Goal: Task Accomplishment & Management: Use online tool/utility

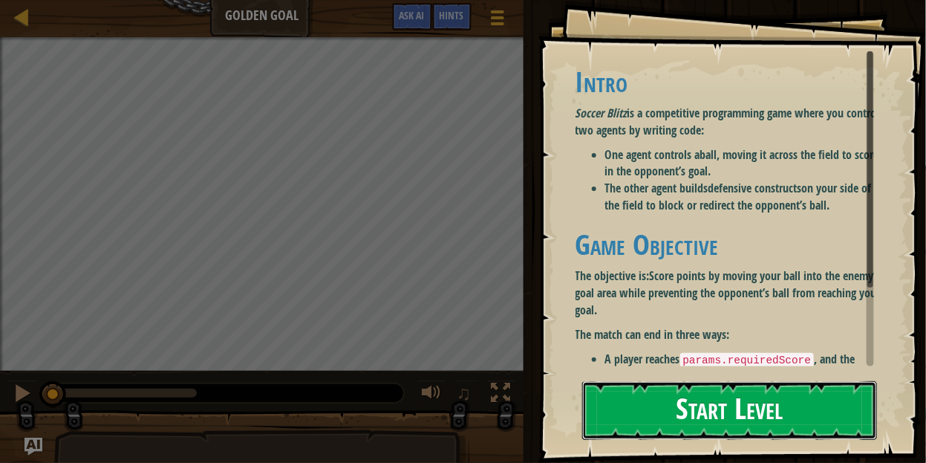
click at [718, 414] on button "Start Level" at bounding box center [729, 410] width 295 height 59
click at [766, 389] on button "Start Level" at bounding box center [729, 410] width 295 height 59
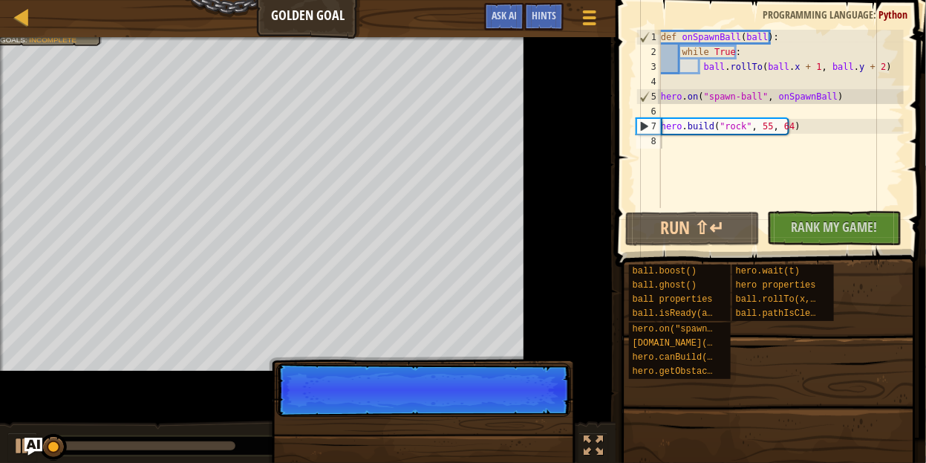
click at [692, 428] on div "ball.boost() ball.ghost() ball properties ball.isReady(ability) hero.on("spawn-…" at bounding box center [773, 351] width 288 height 174
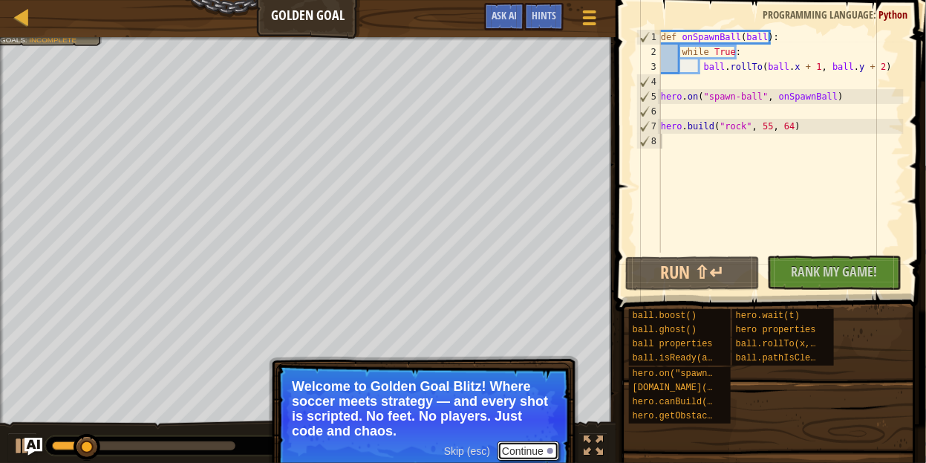
click at [513, 442] on button "Continue" at bounding box center [529, 450] width 62 height 19
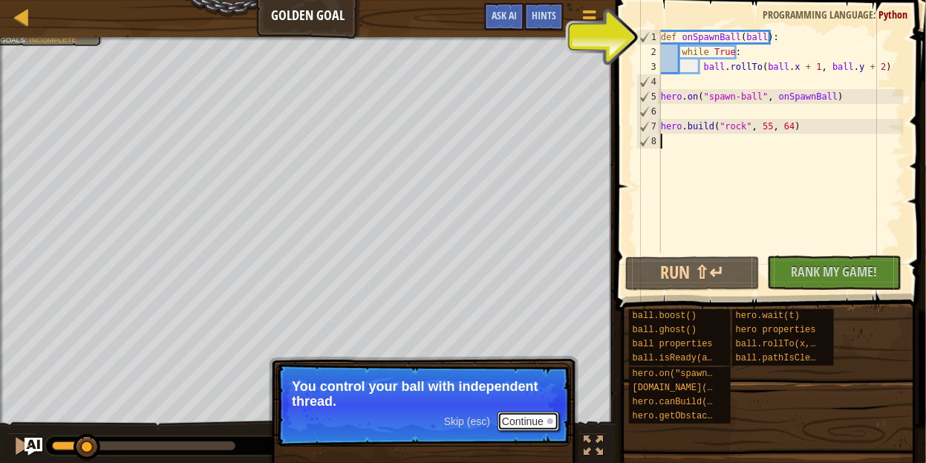
click at [523, 418] on button "Continue" at bounding box center [529, 421] width 62 height 19
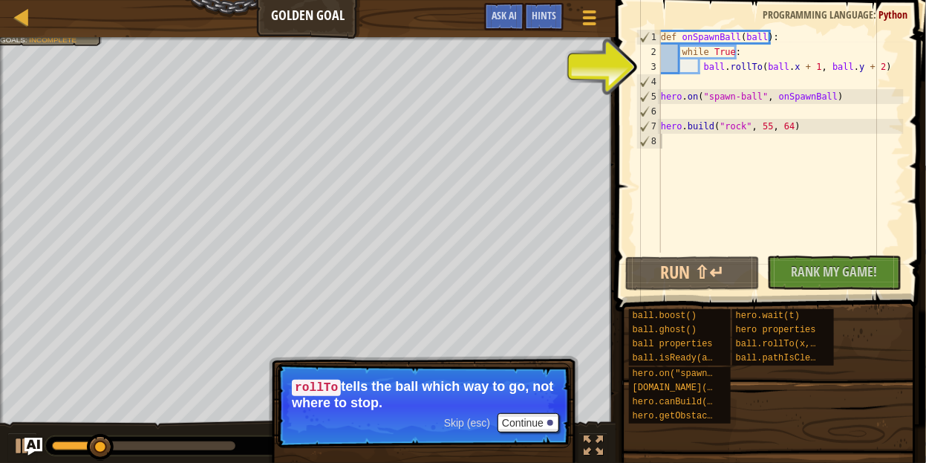
click at [484, 426] on span "Skip (esc)" at bounding box center [467, 423] width 46 height 12
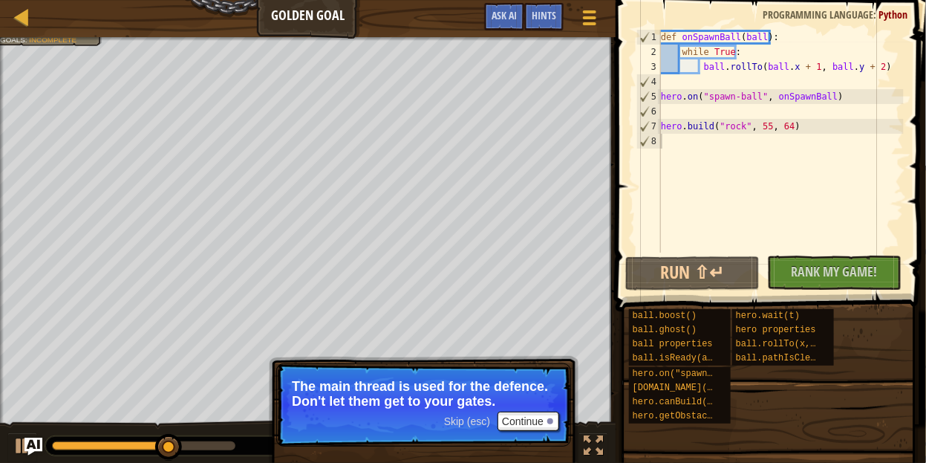
click at [456, 421] on span "Skip (esc)" at bounding box center [467, 421] width 46 height 12
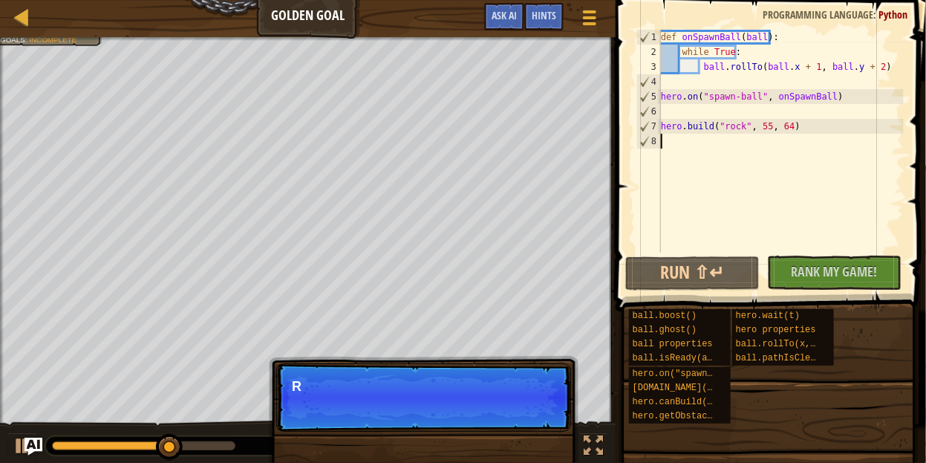
click at [456, 421] on p "Skip (esc) Continue R" at bounding box center [423, 397] width 295 height 68
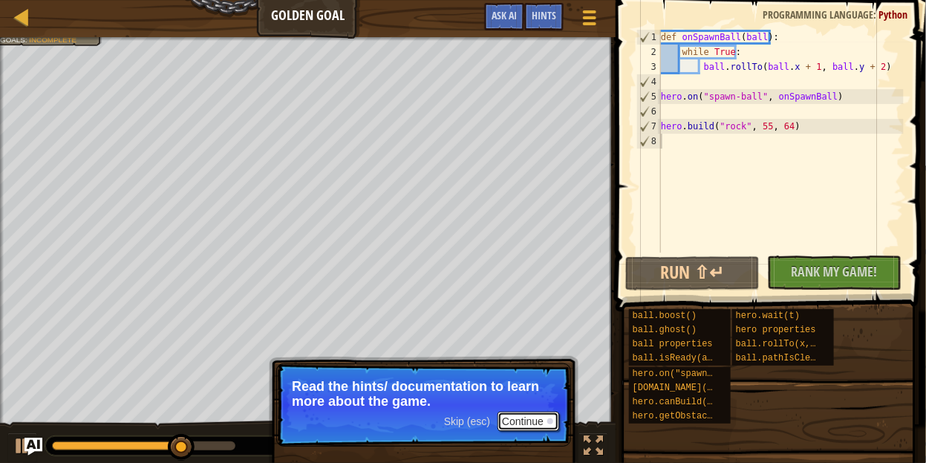
click at [539, 426] on button "Continue" at bounding box center [529, 421] width 62 height 19
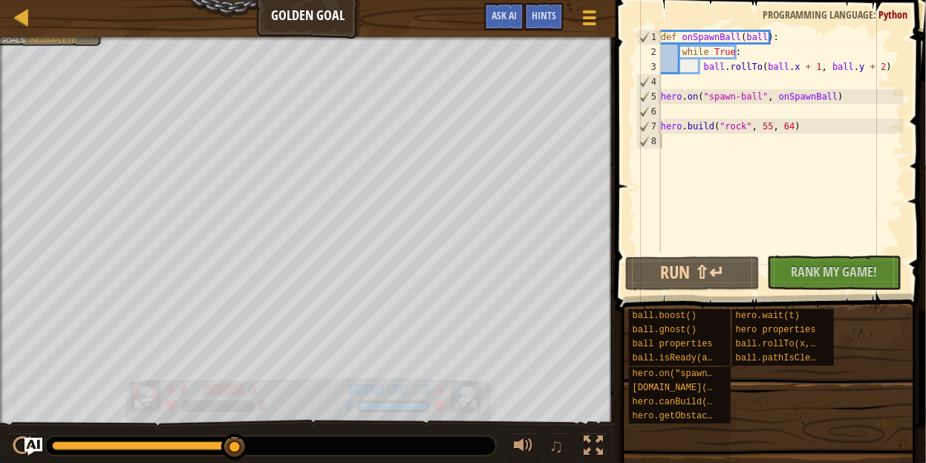
click at [414, 397] on div "5 Simple CPU" at bounding box center [397, 389] width 100 height 19
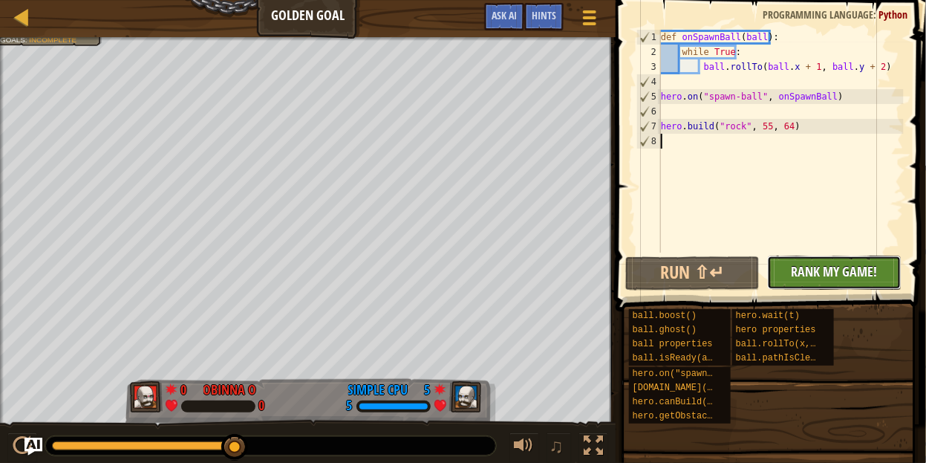
click at [815, 276] on span "Rank My Game!" at bounding box center [835, 271] width 86 height 19
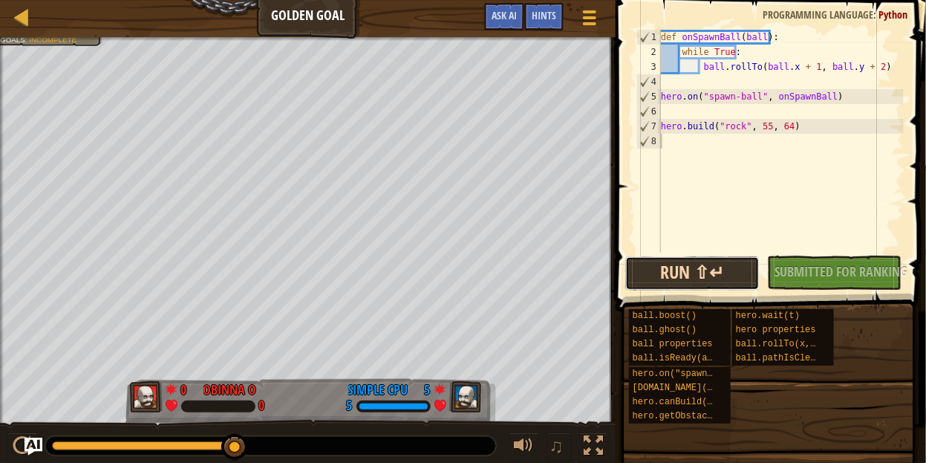
click at [724, 273] on button "Run ⇧↵" at bounding box center [693, 273] width 134 height 34
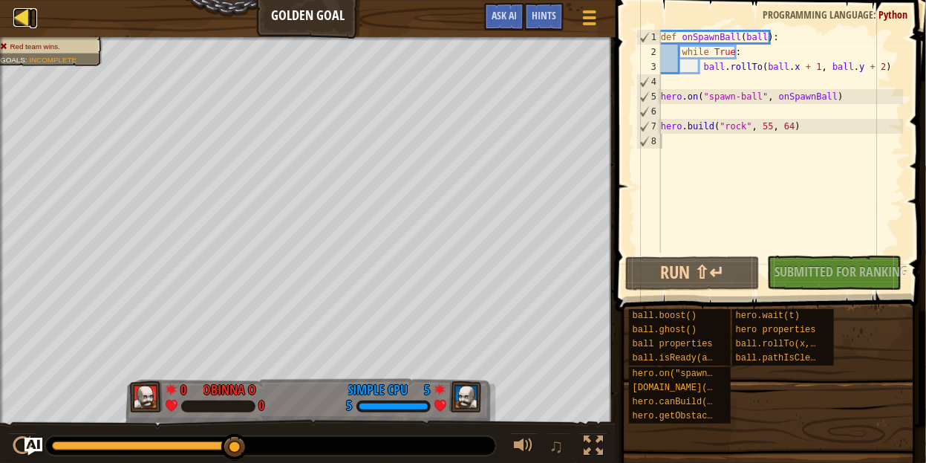
click at [21, 10] on div at bounding box center [22, 17] width 19 height 19
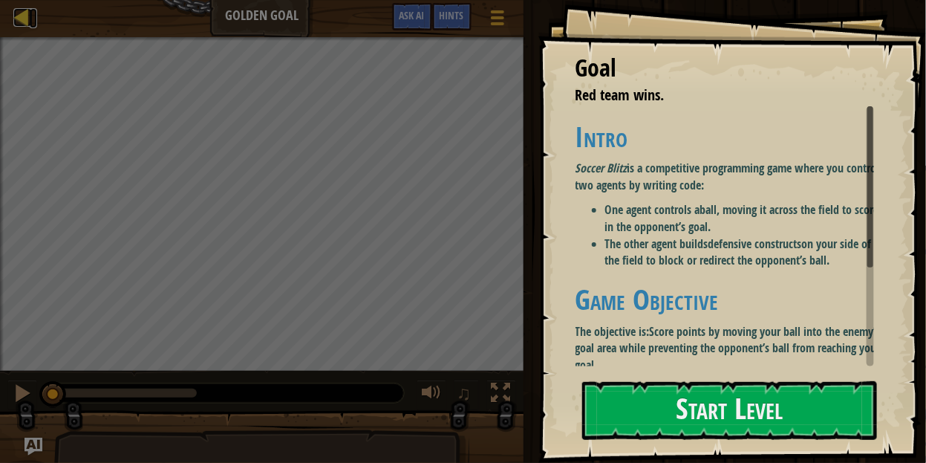
click at [31, 14] on div at bounding box center [22, 17] width 19 height 19
